Goal: Information Seeking & Learning: Learn about a topic

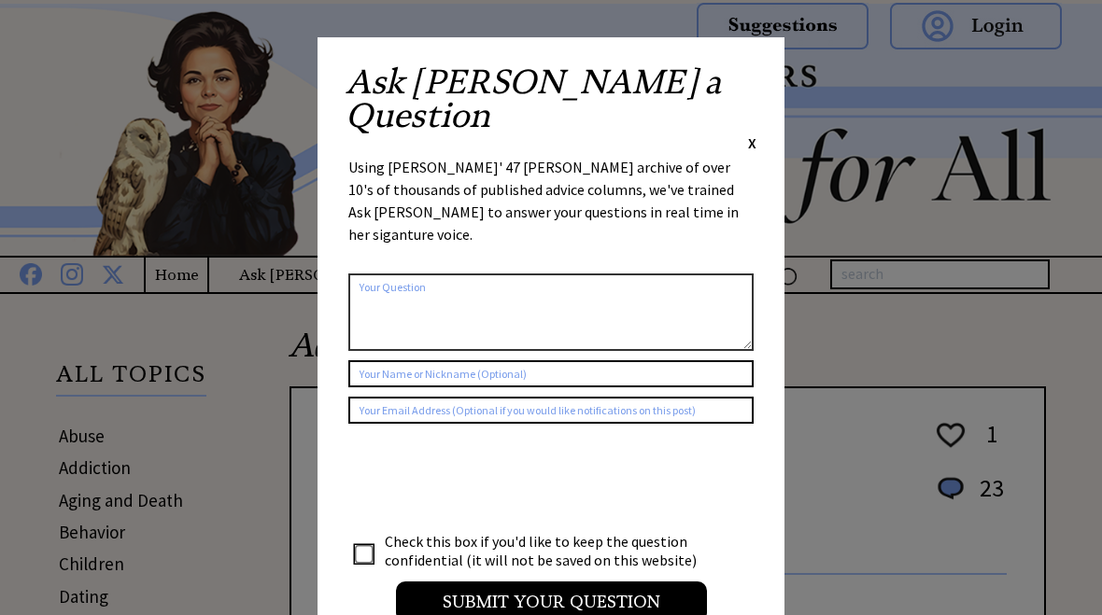
click at [753, 134] on span "X" at bounding box center [752, 143] width 8 height 19
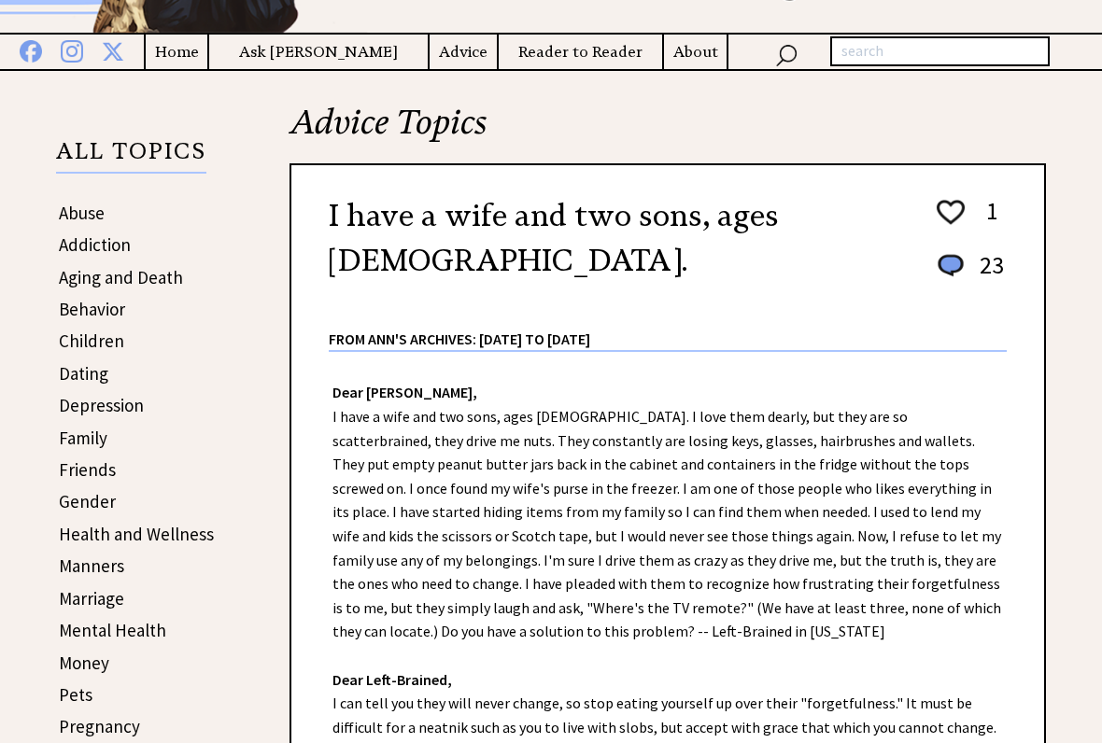
scroll to position [223, 0]
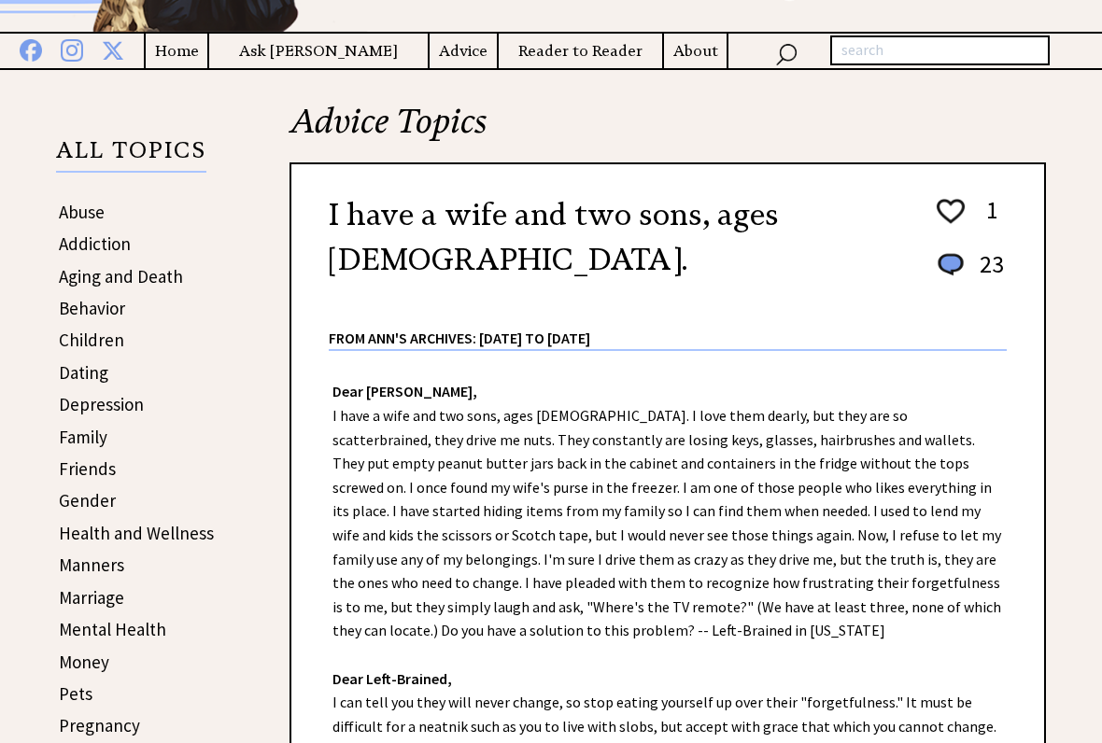
click at [178, 268] on link "Aging and Death" at bounding box center [121, 277] width 124 height 22
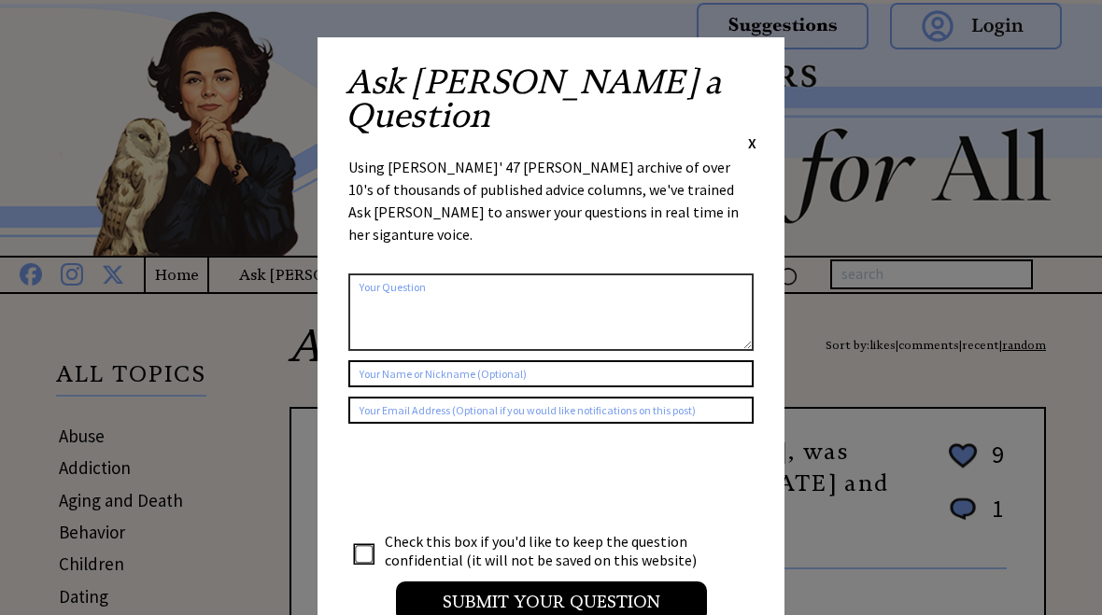
click at [756, 134] on span "X" at bounding box center [752, 143] width 8 height 19
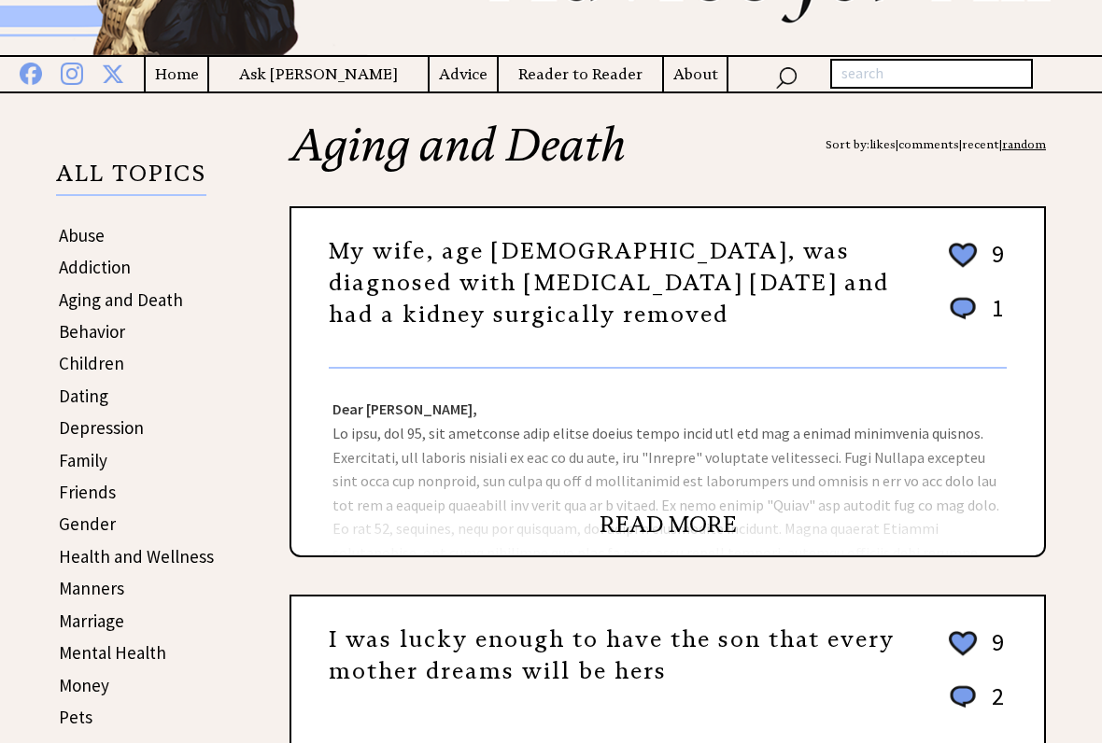
scroll to position [201, 0]
click at [718, 530] on link "READ MORE" at bounding box center [668, 525] width 137 height 28
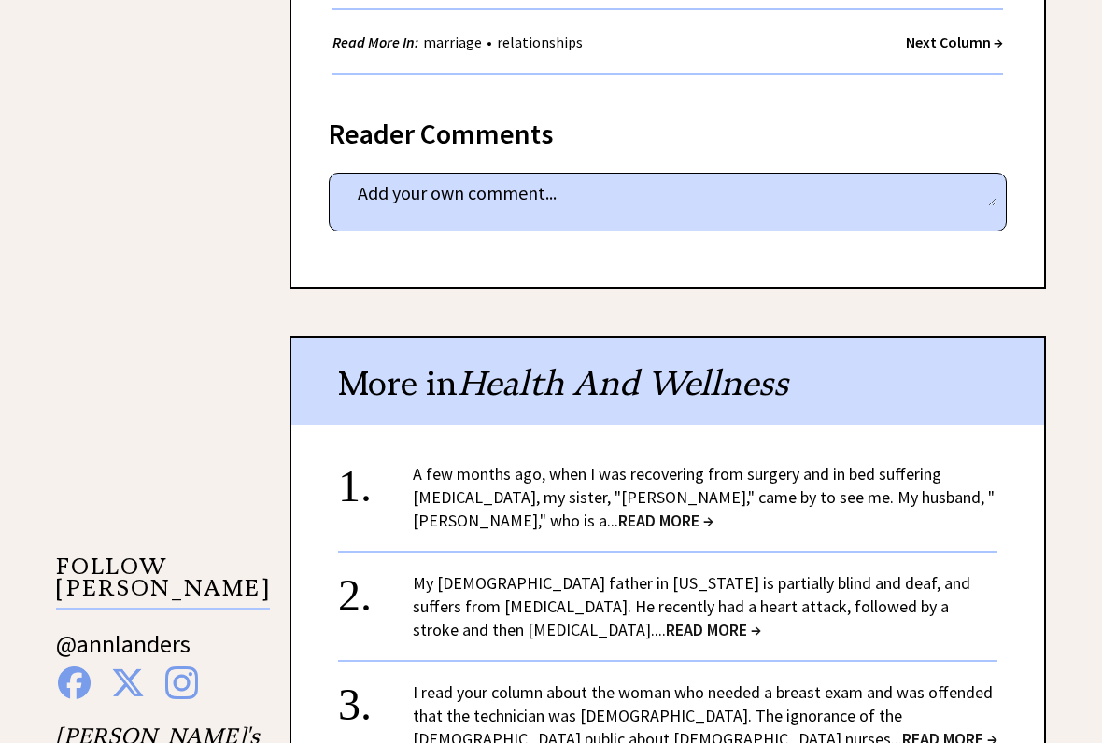
scroll to position [1300, 0]
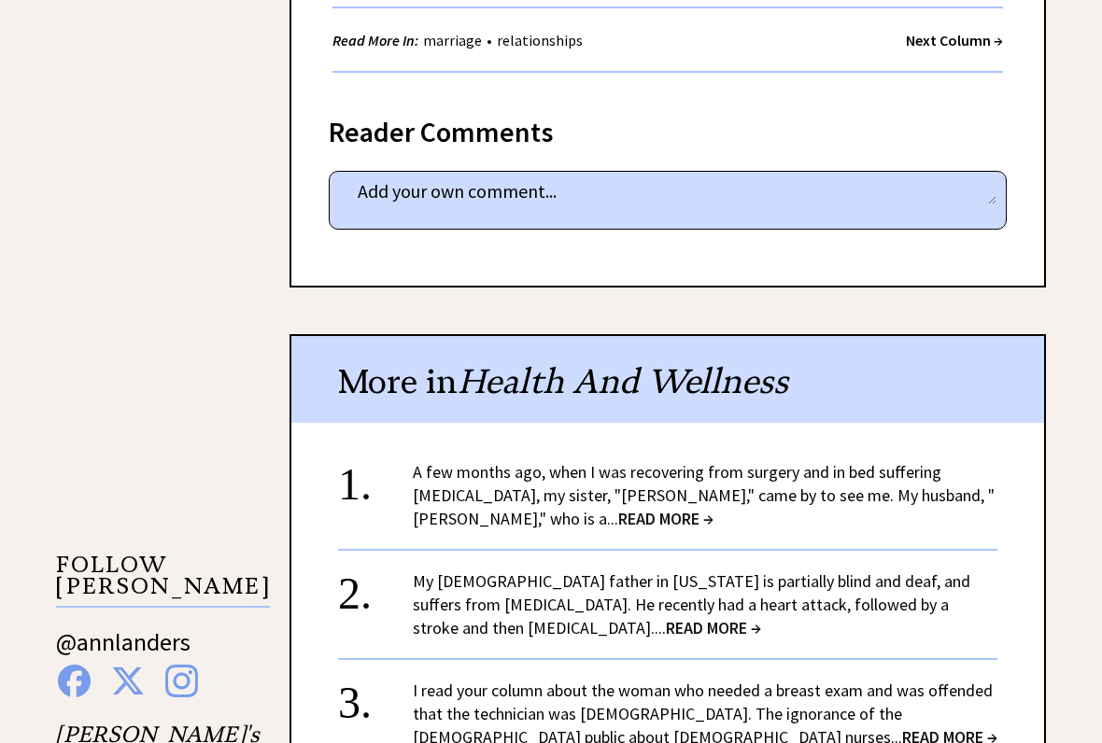
click at [618, 508] on span "READ MORE →" at bounding box center [665, 518] width 95 height 21
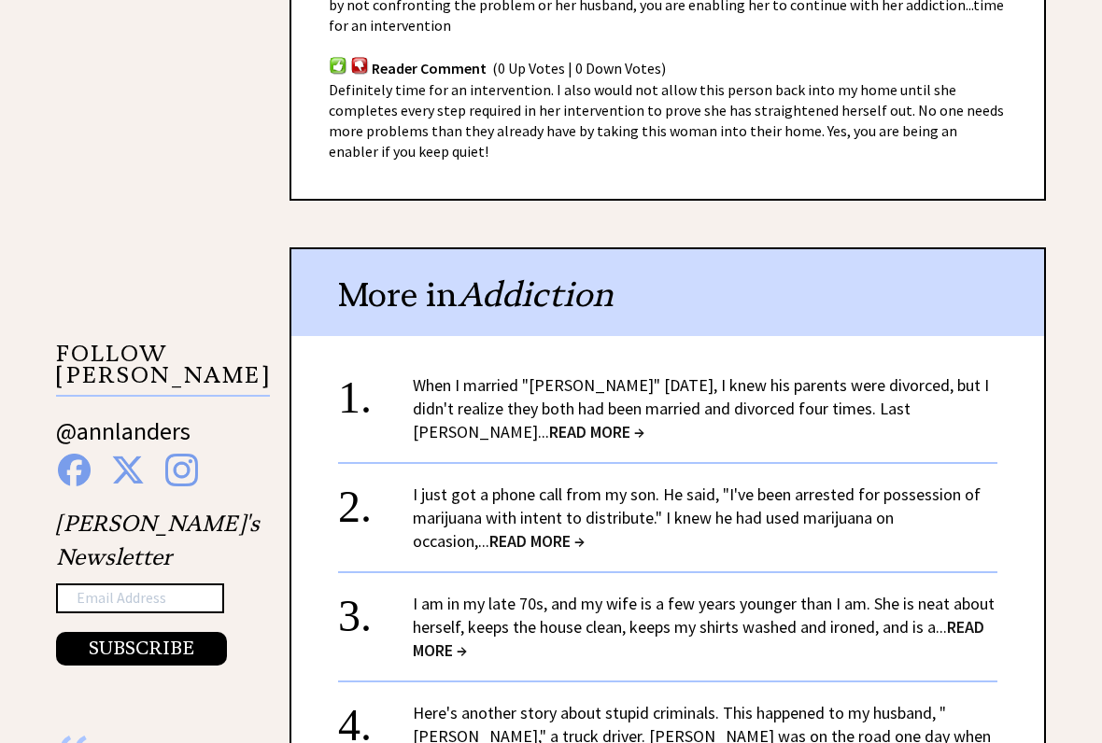
scroll to position [1511, 0]
click at [466, 614] on span "READ MORE →" at bounding box center [699, 638] width 572 height 45
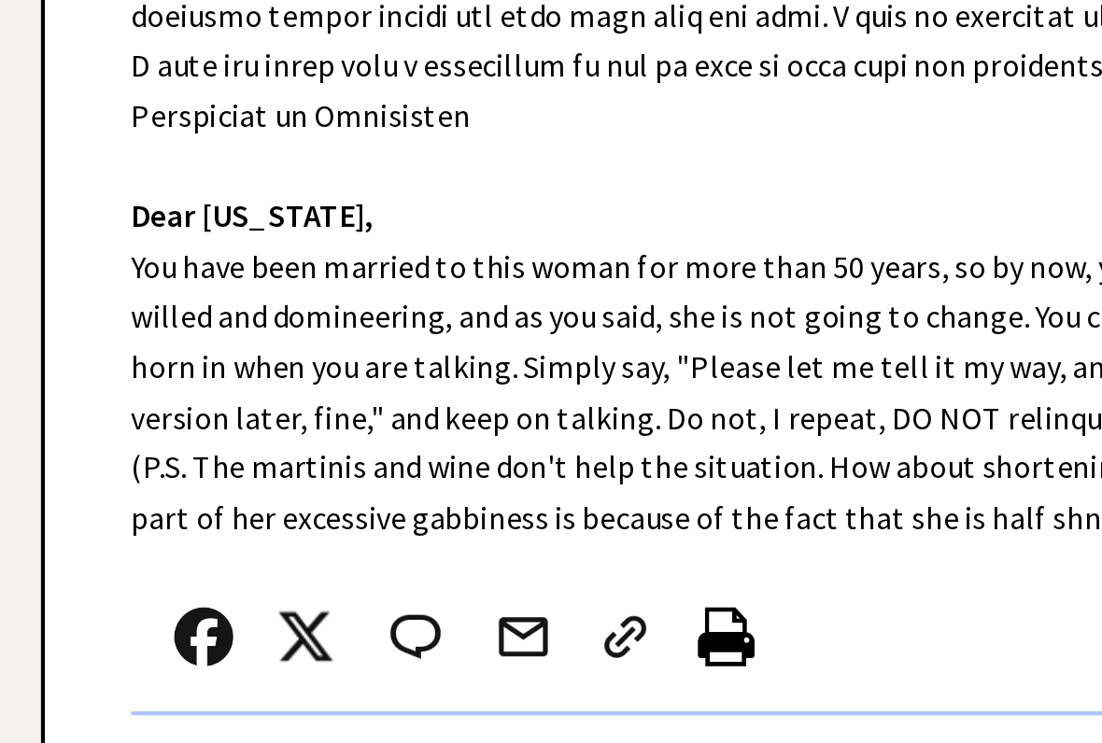
scroll to position [435, 0]
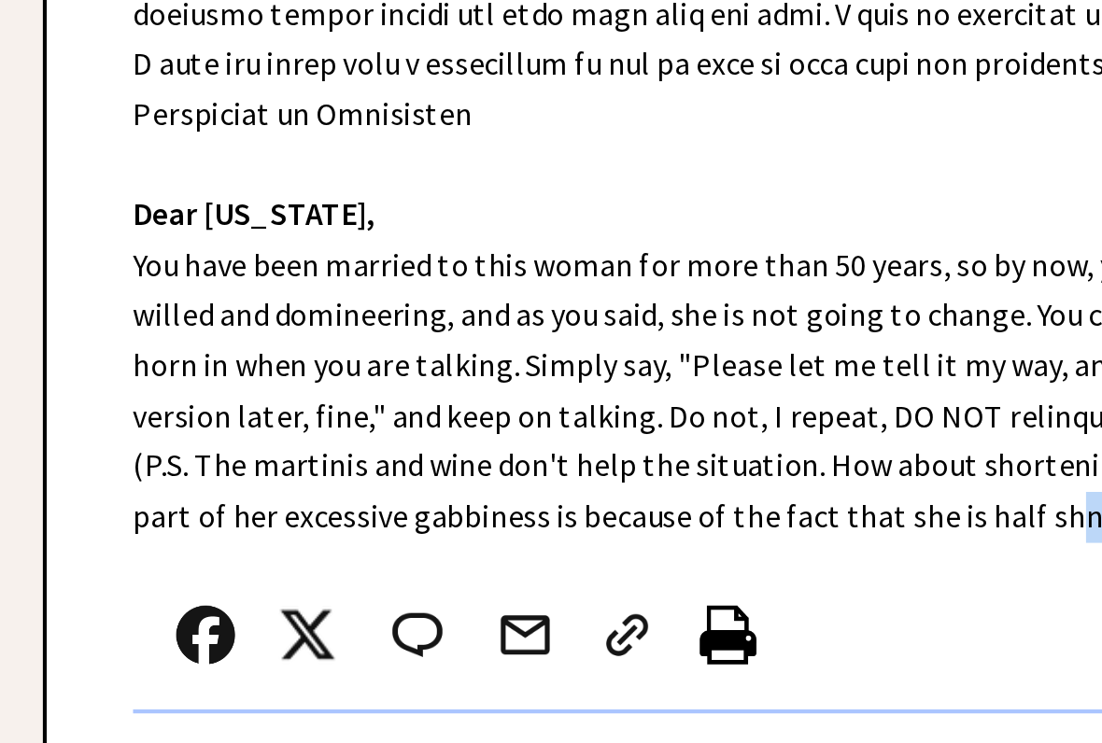
click at [422, 614] on div at bounding box center [646, 697] width 629 height 62
click at [386, 140] on div "Dear [PERSON_NAME], Dear [US_STATE], You have been married to this woman for mo…" at bounding box center [667, 467] width 753 height 654
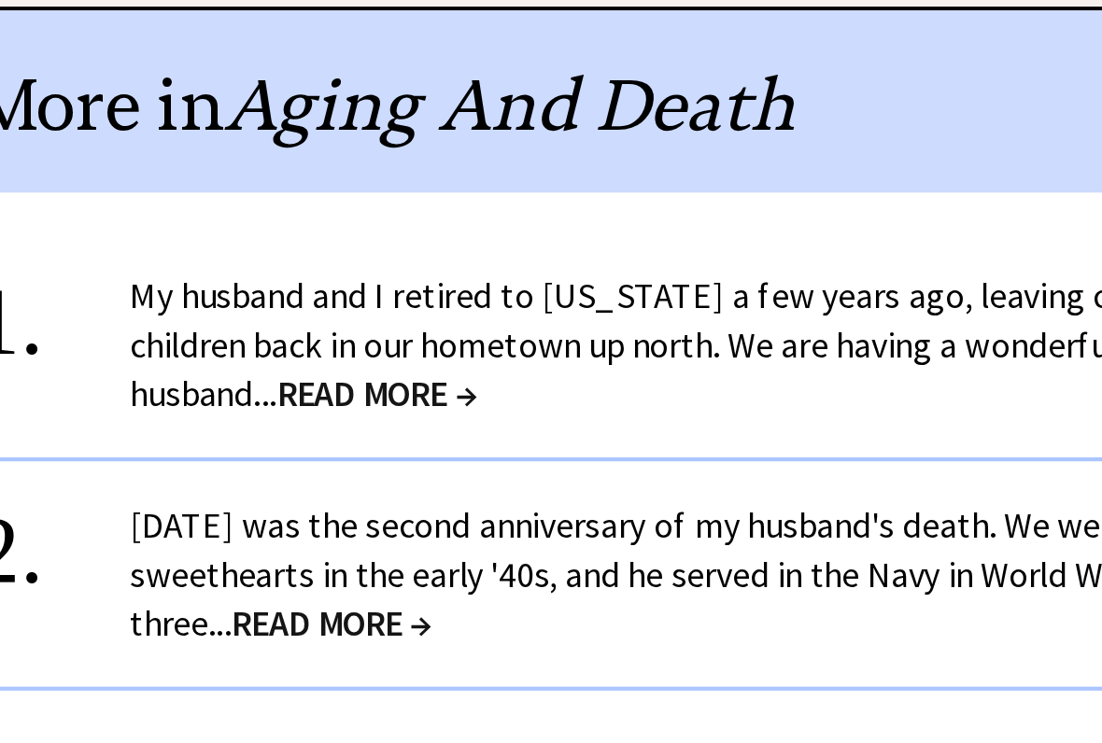
scroll to position [1230, 0]
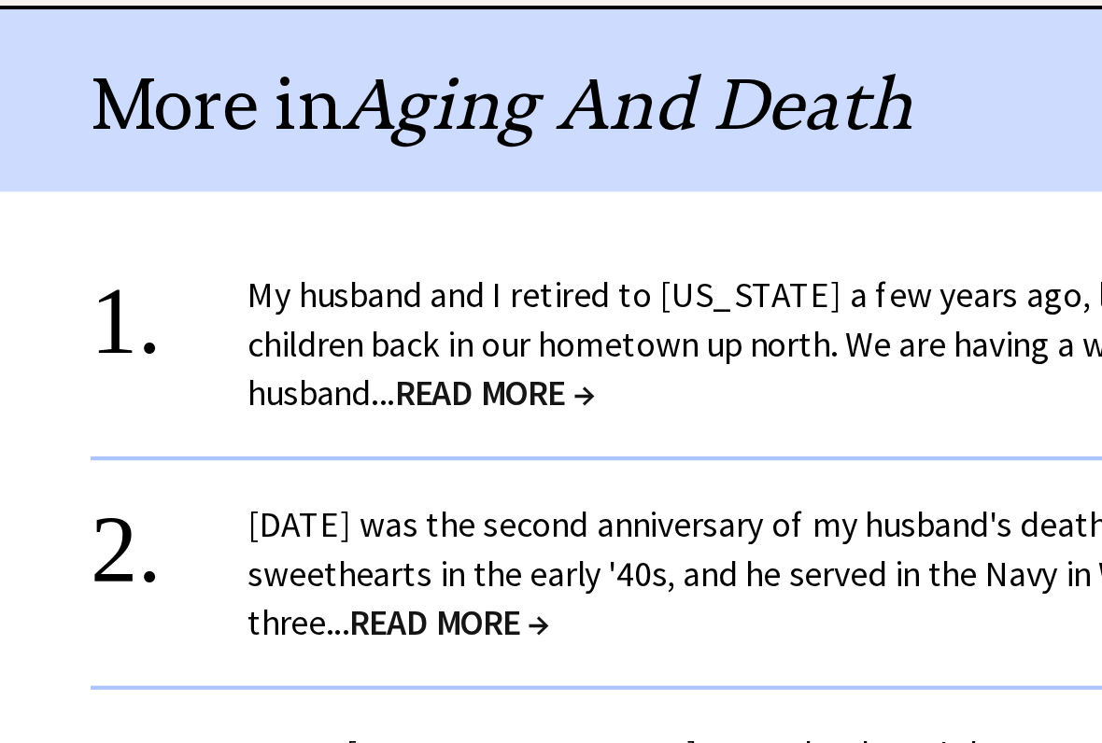
click at [483, 566] on span "READ MORE →" at bounding box center [530, 576] width 95 height 21
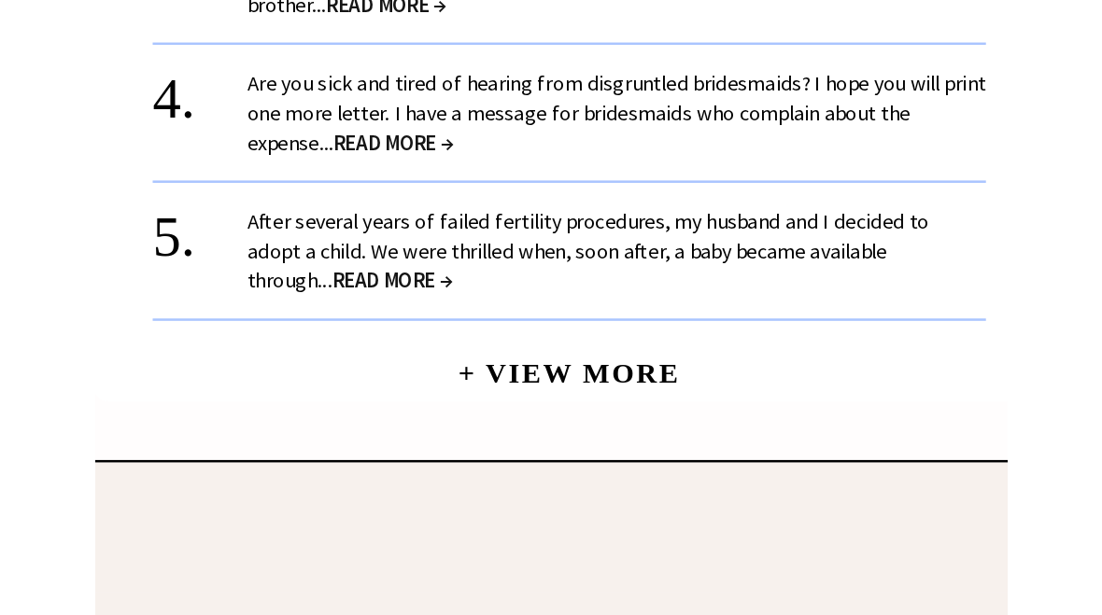
scroll to position [2303, 0]
